Goal: Information Seeking & Learning: Learn about a topic

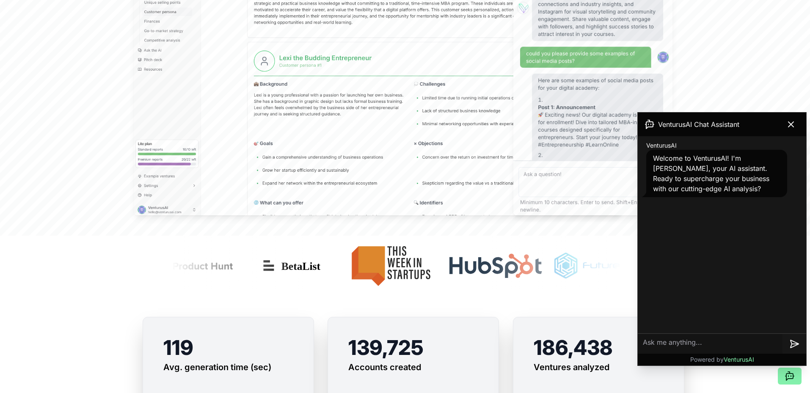
scroll to position [391, 0]
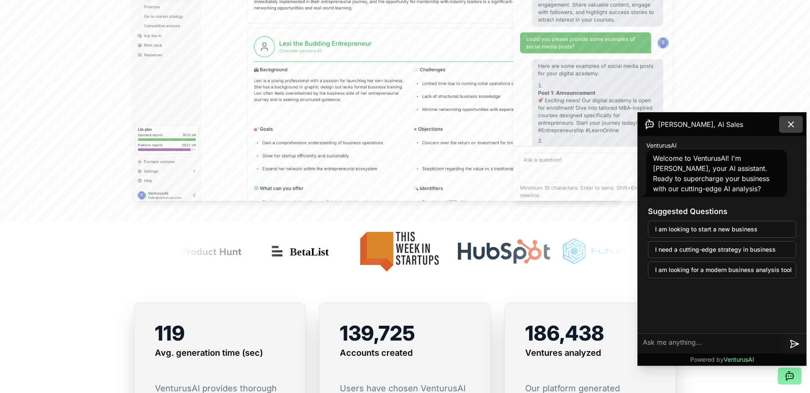
click at [795, 129] on button at bounding box center [791, 124] width 24 height 17
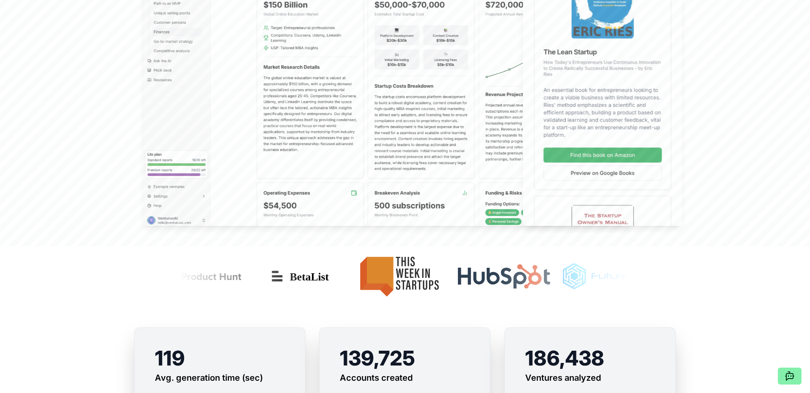
scroll to position [0, 0]
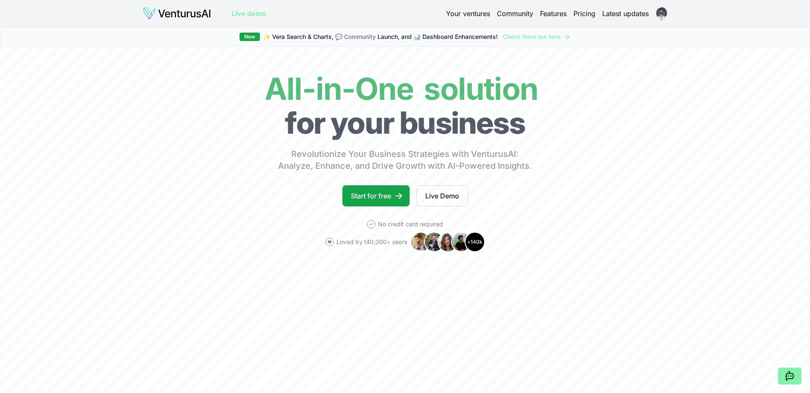
click at [248, 13] on link "Live demo" at bounding box center [248, 13] width 35 height 10
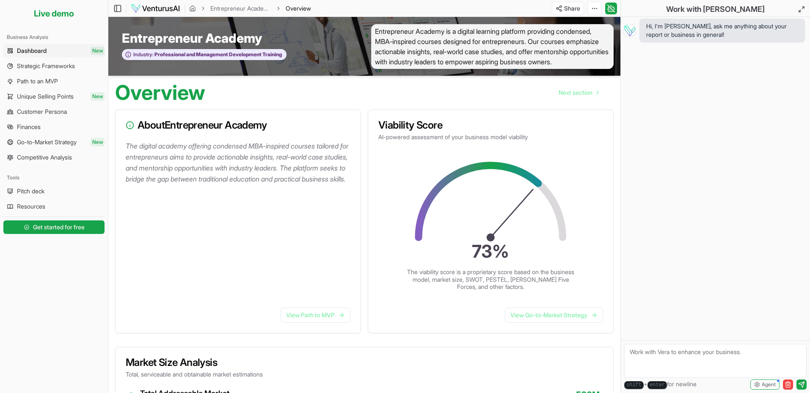
click at [157, 41] on span "Entrepreneur Academy" at bounding box center [192, 37] width 140 height 15
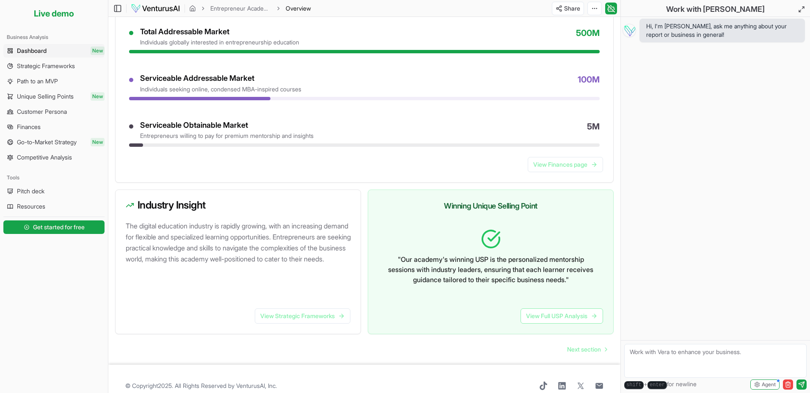
scroll to position [385, 0]
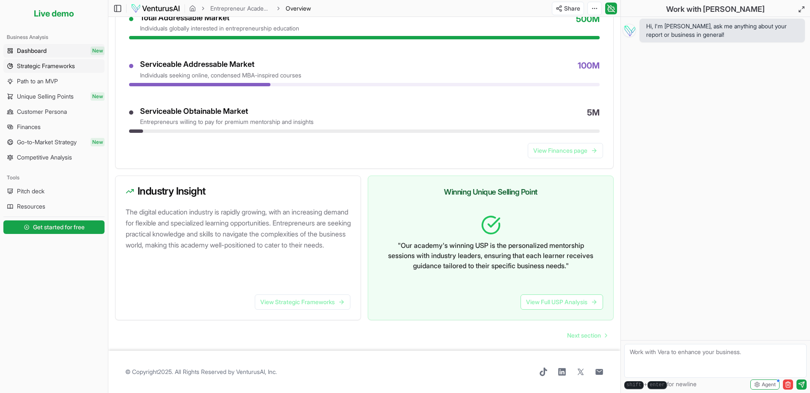
click at [67, 66] on span "Strategic Frameworks" at bounding box center [46, 66] width 58 height 8
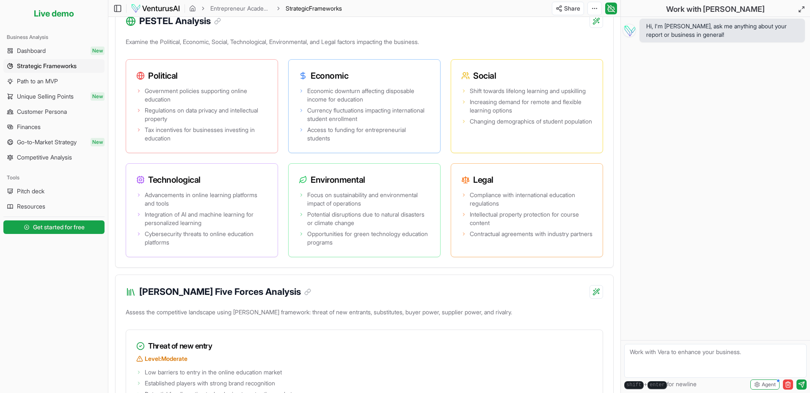
scroll to position [689, 0]
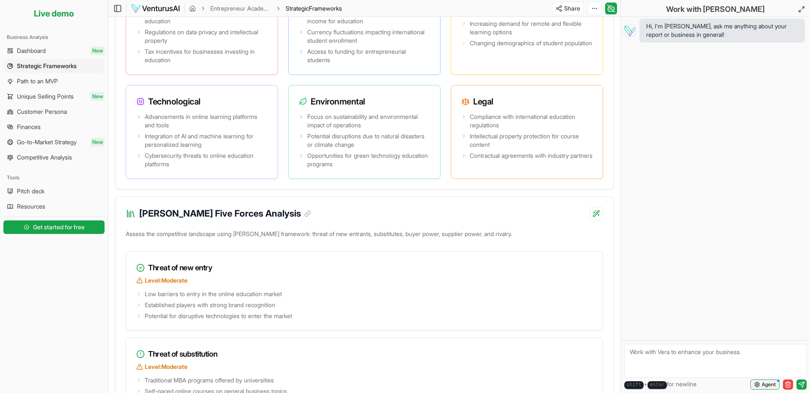
click at [771, 384] on span "Agent" at bounding box center [769, 384] width 14 height 7
click at [668, 254] on div "Hi, I'm Vera, ask me anything about your report or business in general!" at bounding box center [715, 178] width 189 height 323
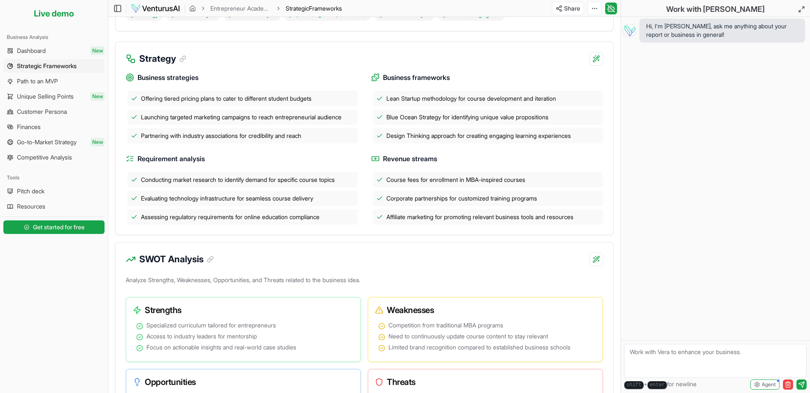
scroll to position [0, 0]
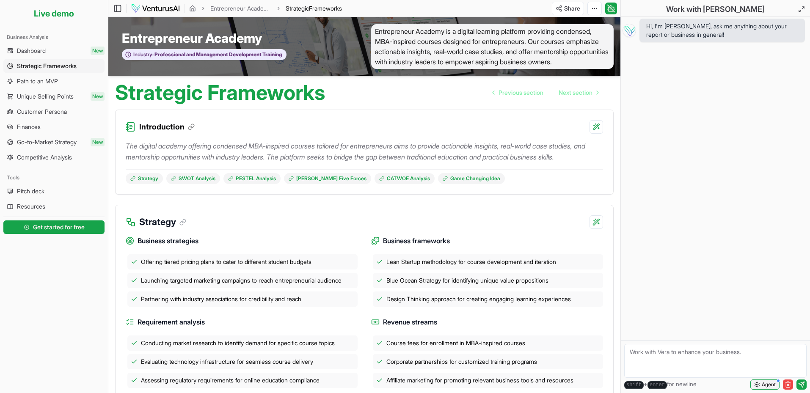
click at [766, 387] on span "Agent" at bounding box center [769, 384] width 14 height 7
